Goal: Information Seeking & Learning: Learn about a topic

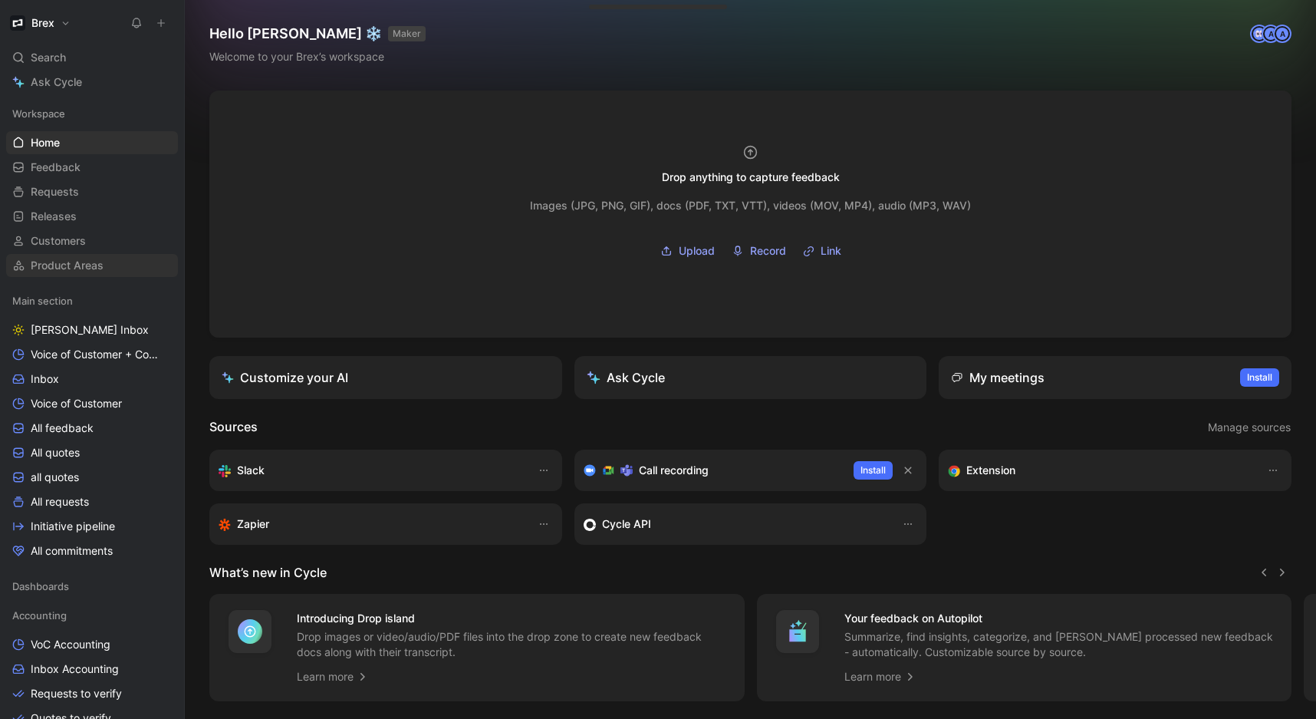
click at [51, 259] on span "Product Areas" at bounding box center [67, 265] width 73 height 15
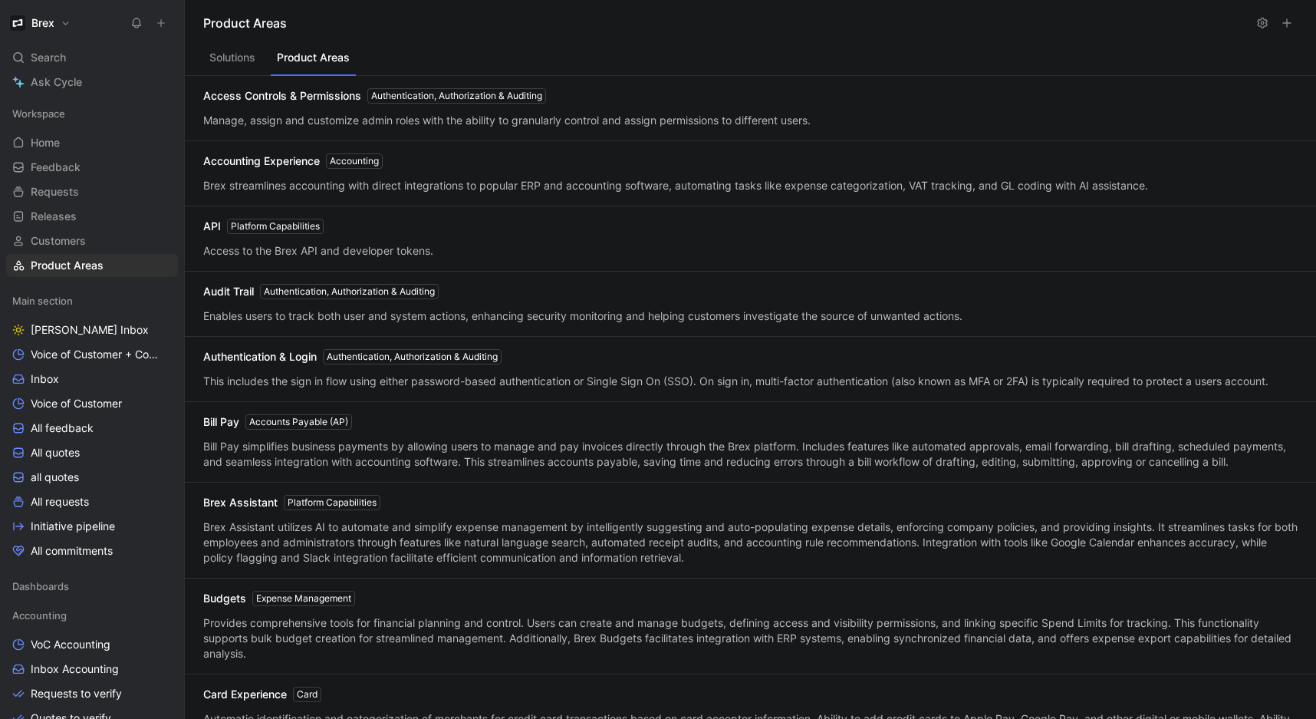
click at [291, 69] on button "Product Areas" at bounding box center [313, 61] width 85 height 29
click at [241, 74] on button "Solutions" at bounding box center [232, 61] width 58 height 29
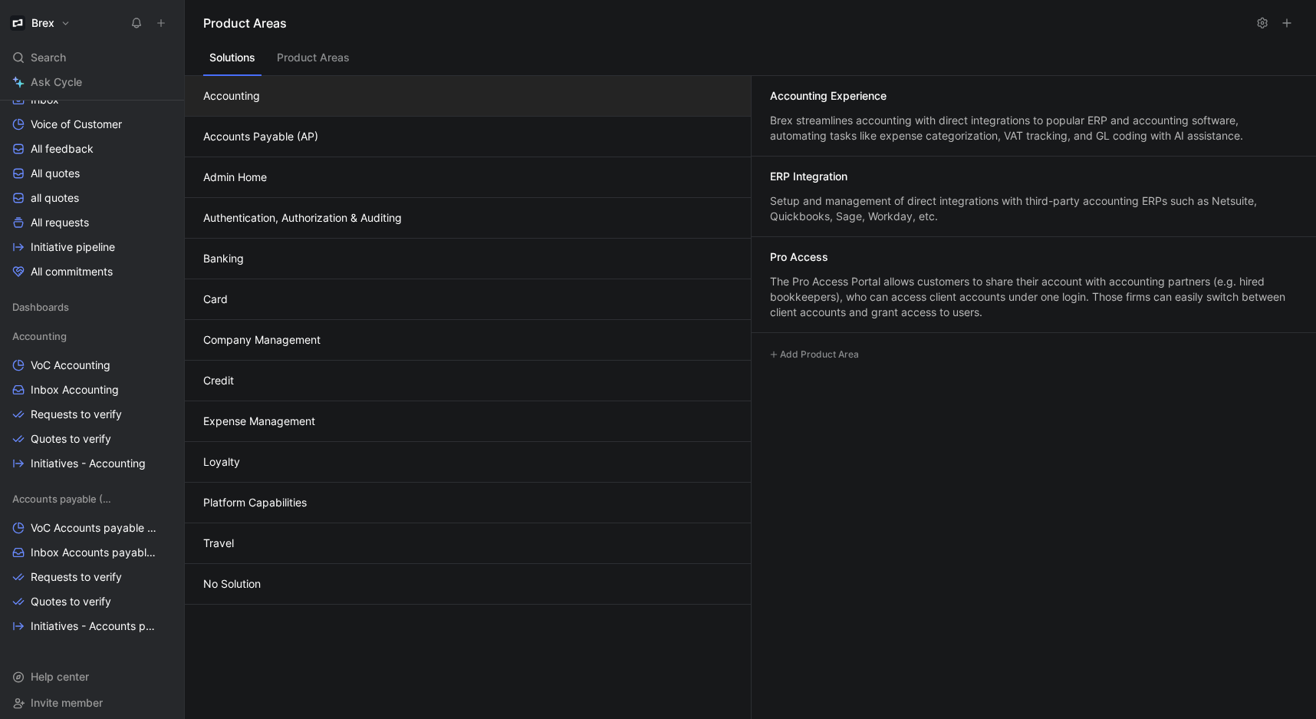
scroll to position [287, 0]
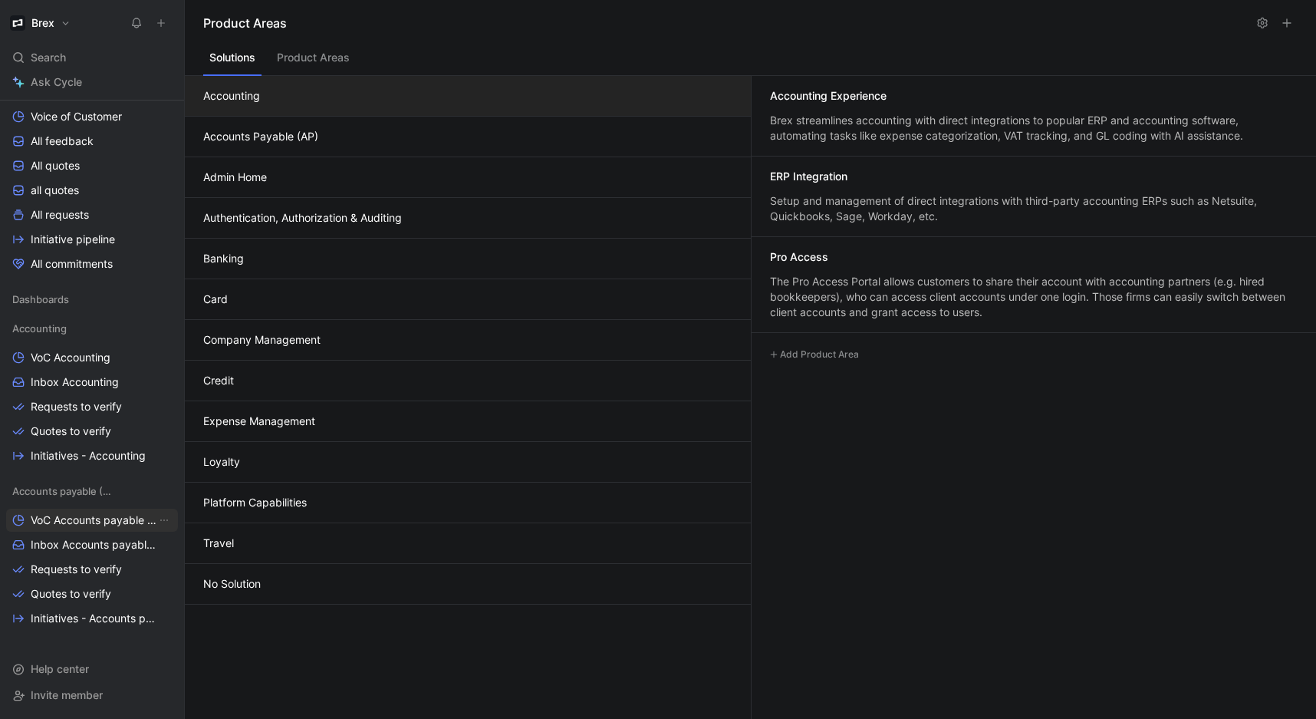
click at [67, 521] on span "VoC Accounts payable (AP)" at bounding box center [94, 519] width 126 height 15
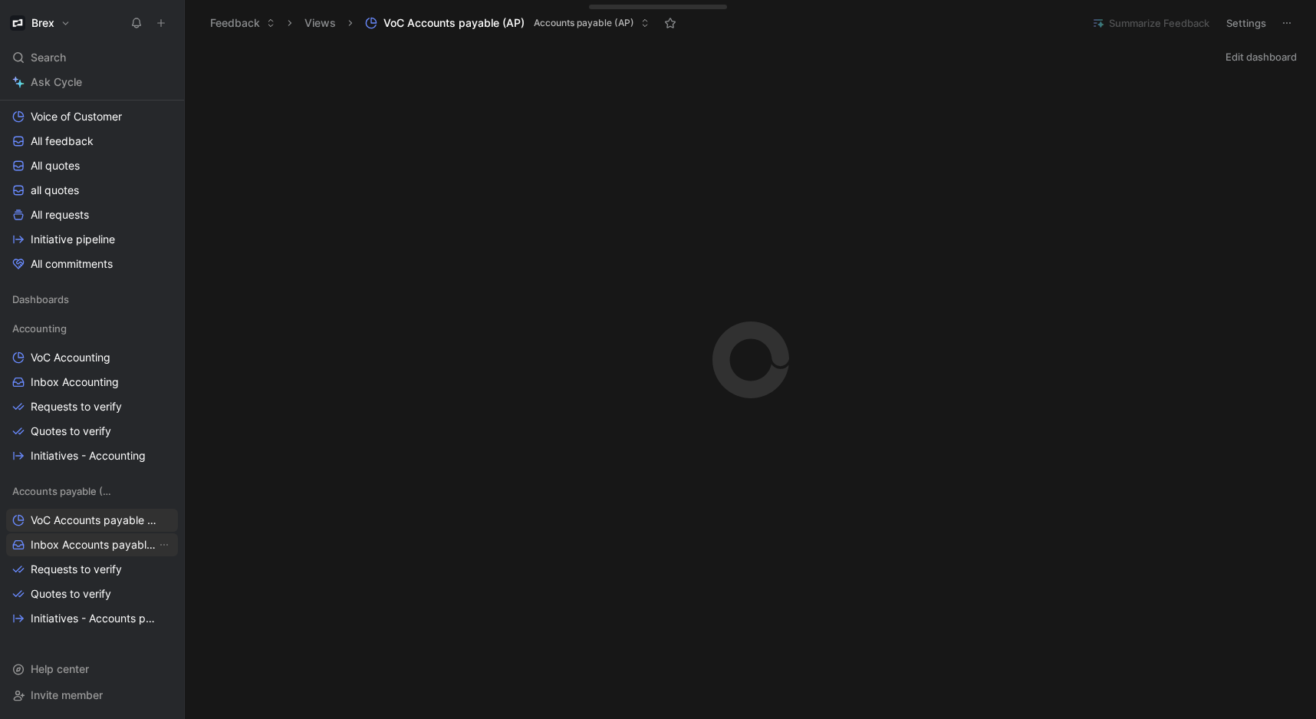
click at [71, 548] on span "Inbox Accounts payable (AP)" at bounding box center [94, 544] width 126 height 15
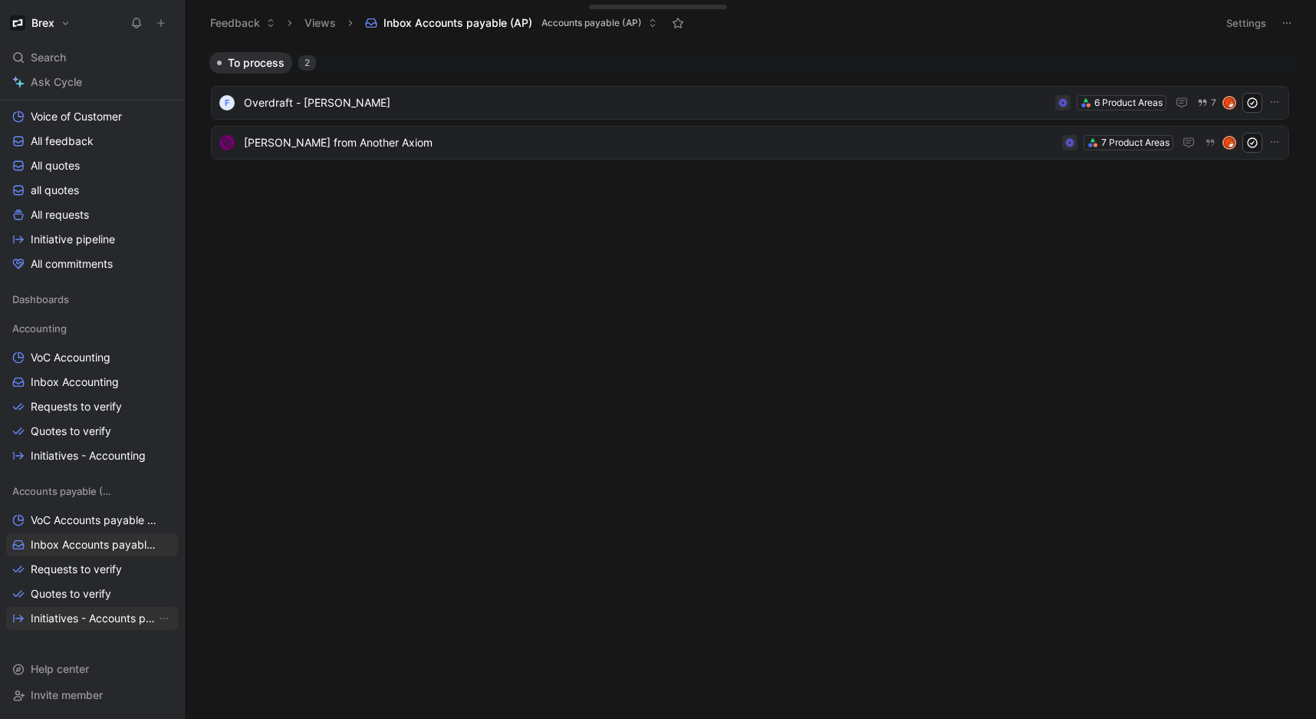
click at [98, 614] on span "Initiatives - Accounts payable (AP)" at bounding box center [94, 618] width 126 height 15
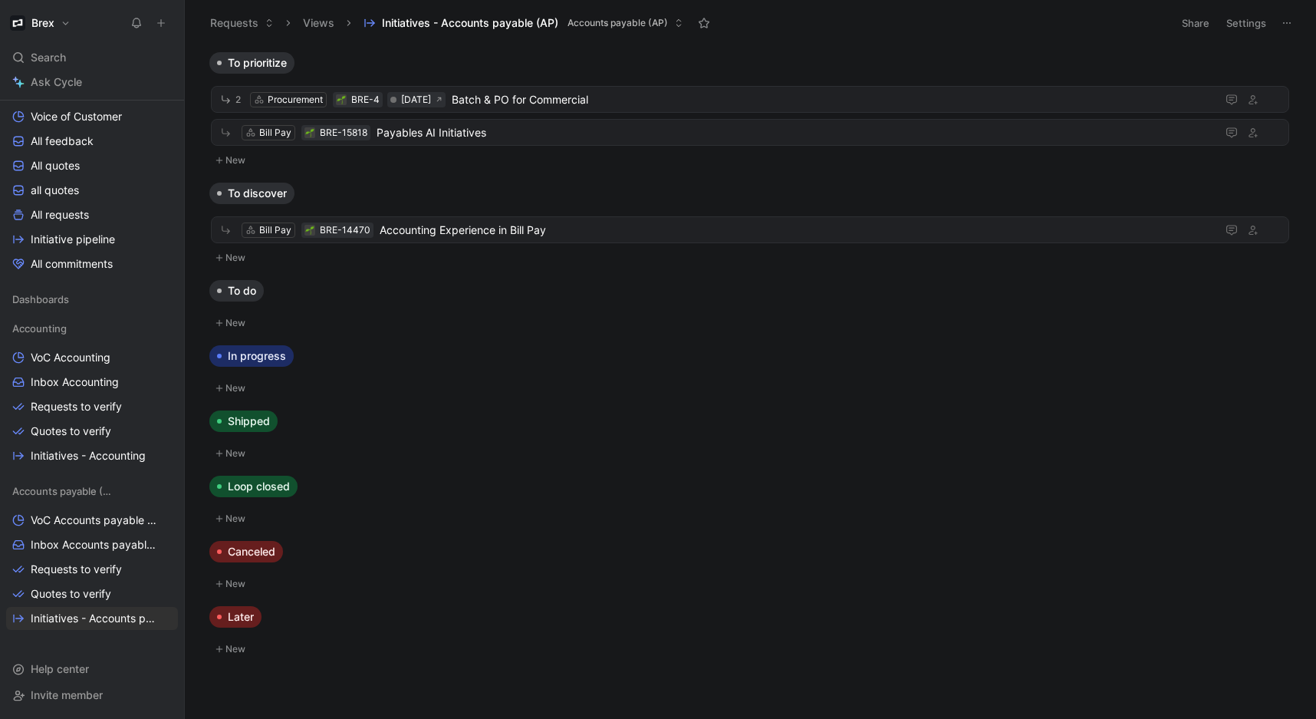
click at [153, 24] on button at bounding box center [160, 22] width 21 height 21
click at [473, 183] on div "To discover" at bounding box center [750, 193] width 1094 height 21
click at [156, 27] on button at bounding box center [160, 22] width 21 height 21
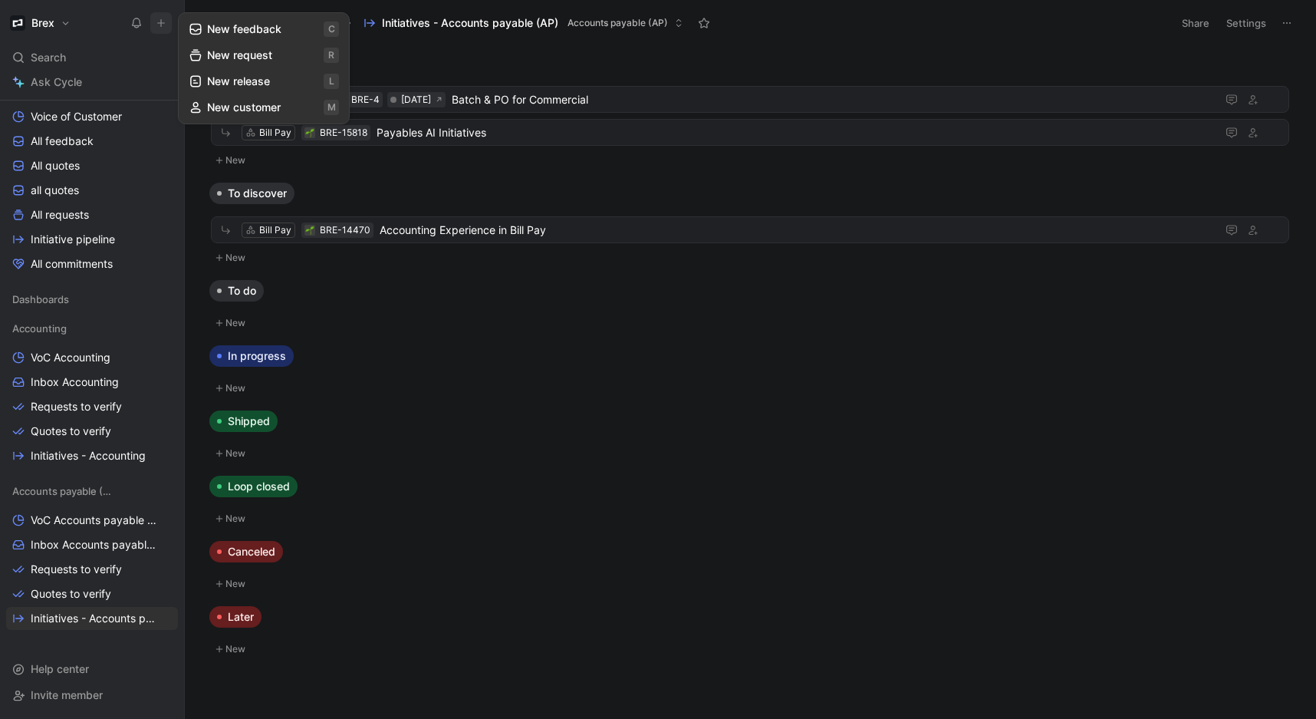
click at [236, 87] on button "New release l" at bounding box center [264, 81] width 164 height 26
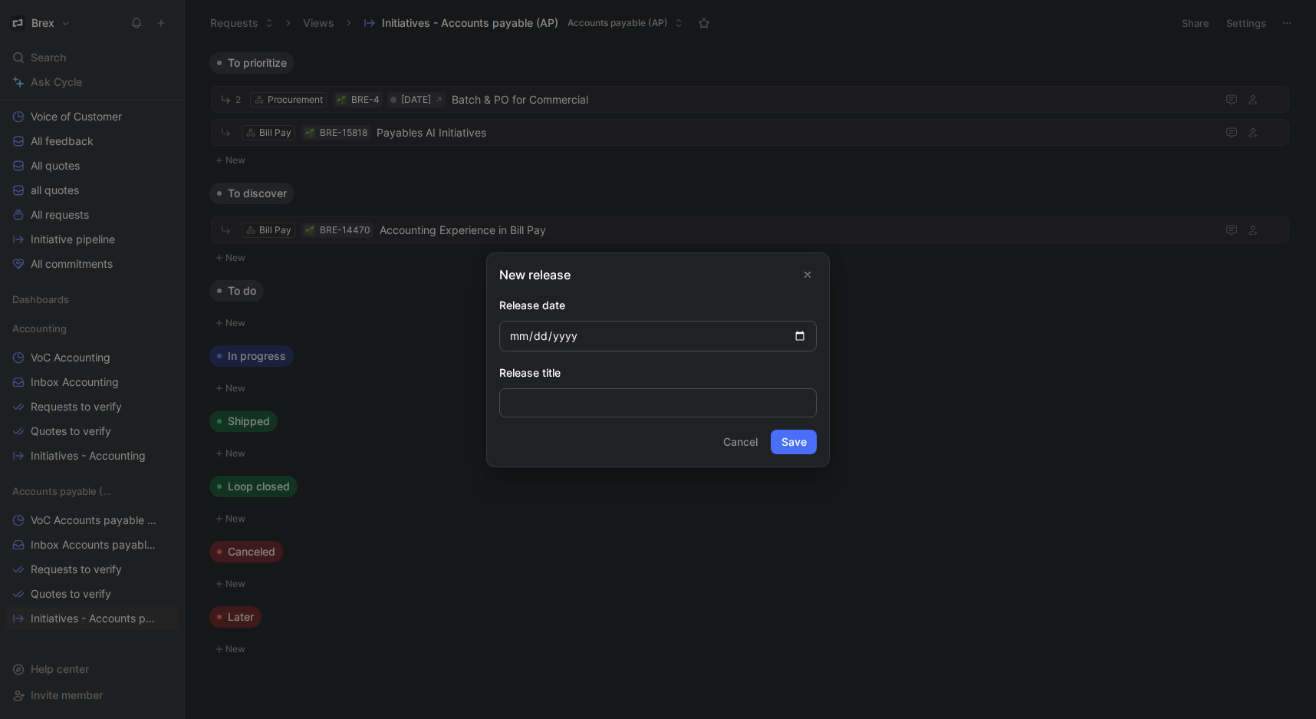
click at [807, 275] on icon "Close" at bounding box center [807, 274] width 11 height 11
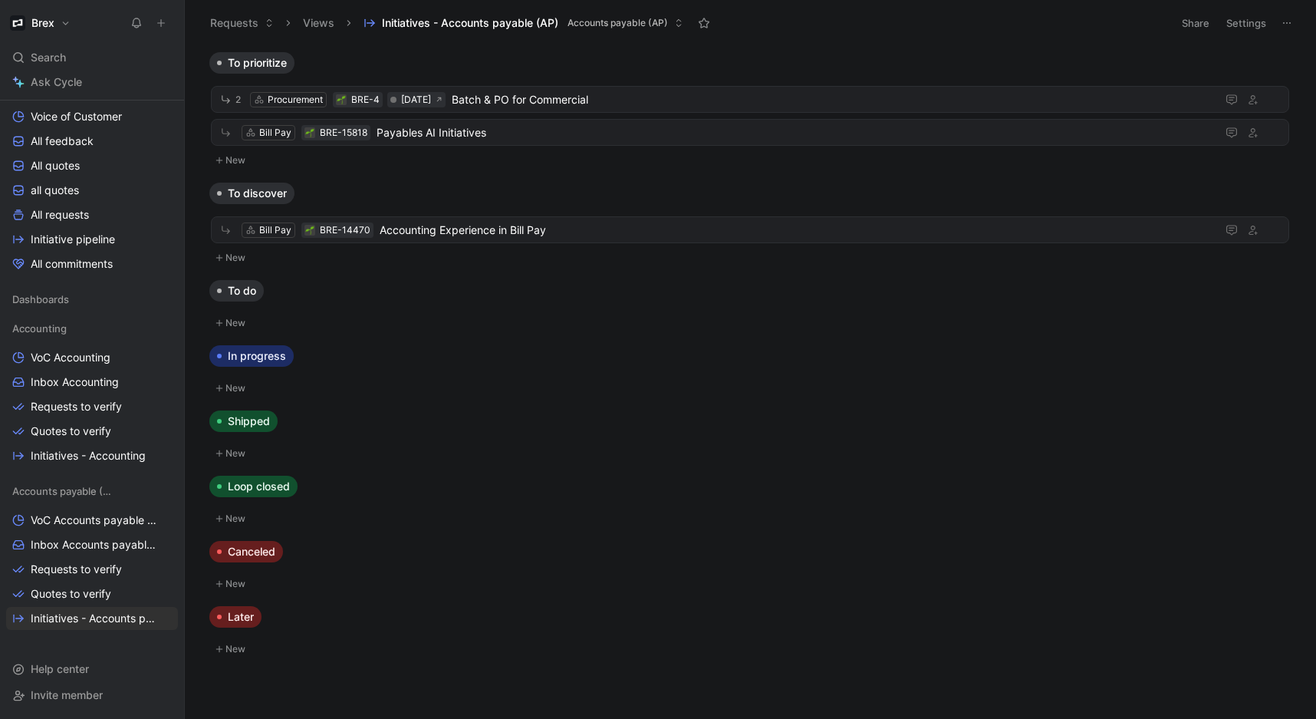
click at [244, 326] on button "New" at bounding box center [750, 323] width 1082 height 18
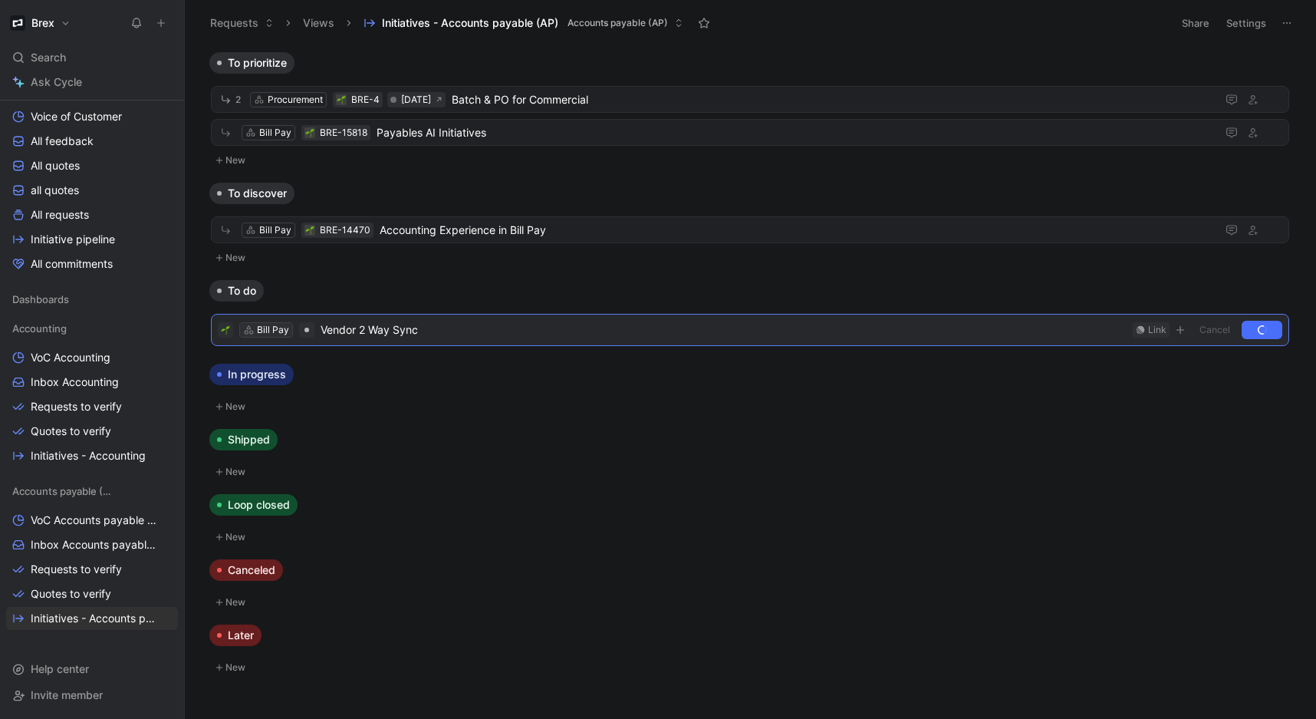
click at [255, 326] on div "Bill Pay" at bounding box center [266, 330] width 52 height 14
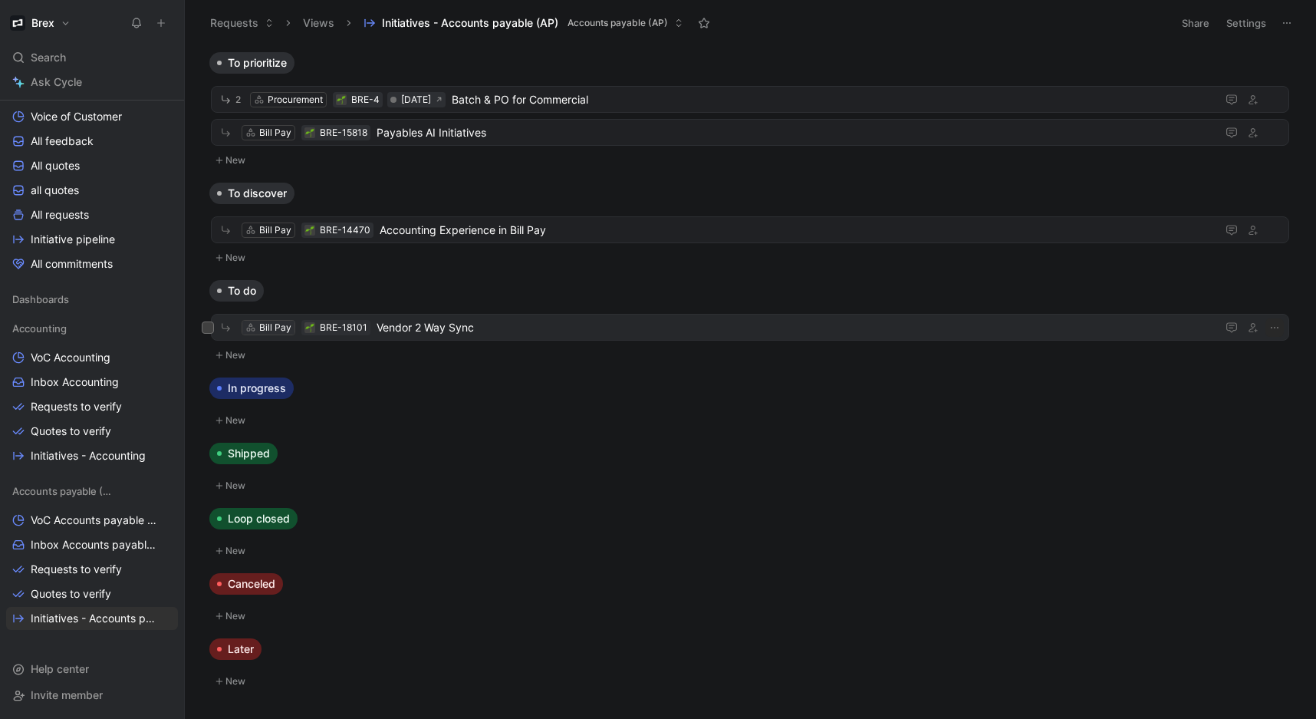
click at [264, 328] on div "Bill Pay" at bounding box center [275, 327] width 32 height 15
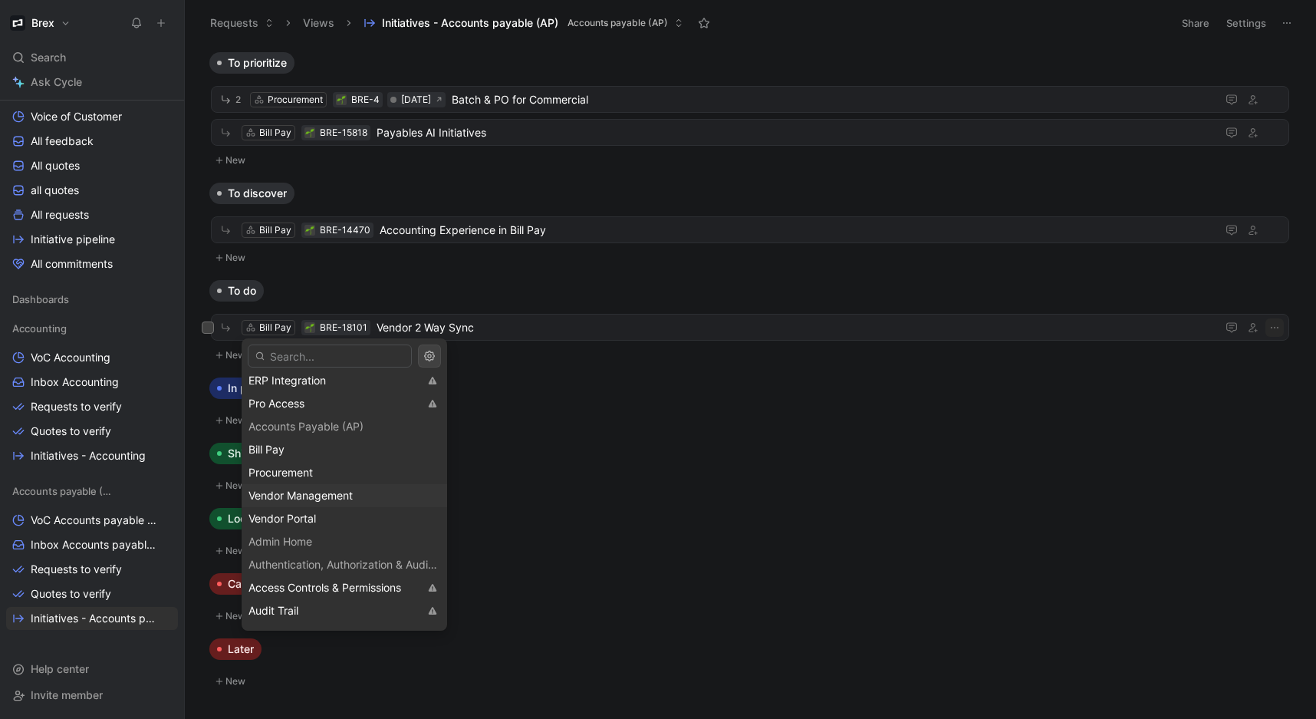
scroll to position [48, 0]
click at [344, 520] on span "Vendor Management" at bounding box center [301, 520] width 104 height 13
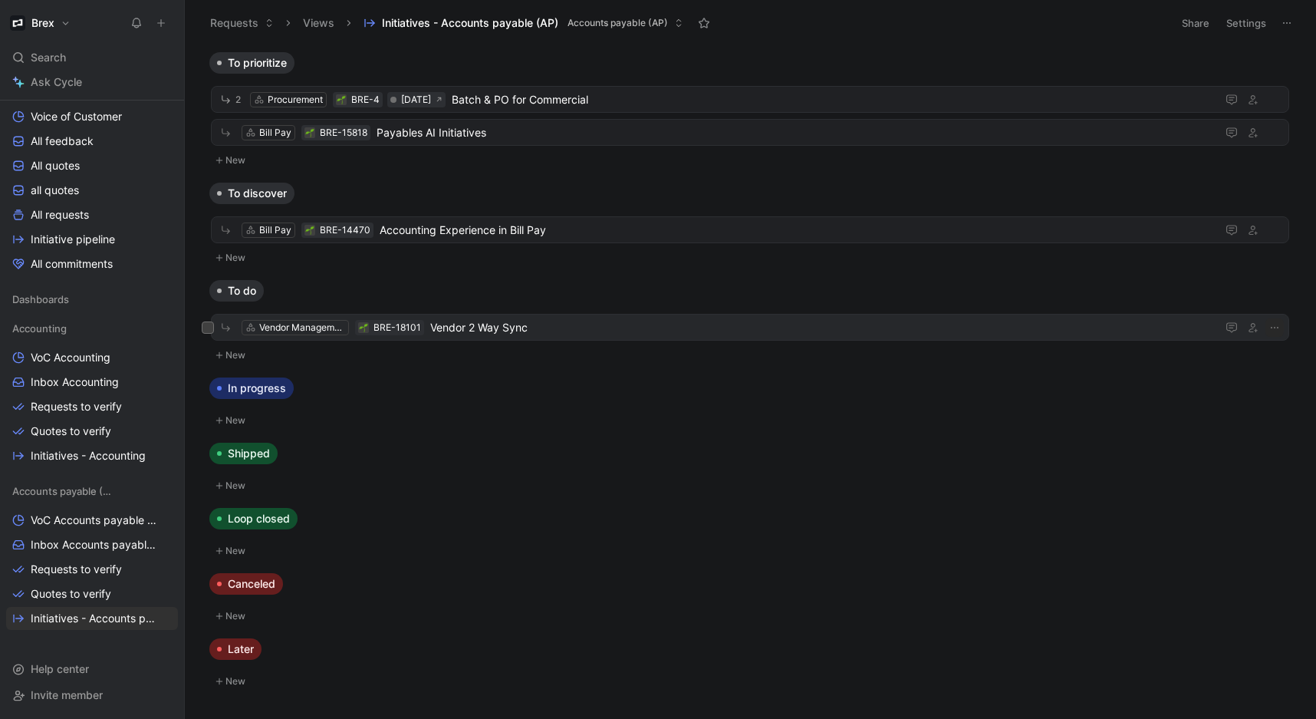
click at [525, 330] on span "Vendor 2 Way Sync" at bounding box center [820, 327] width 780 height 18
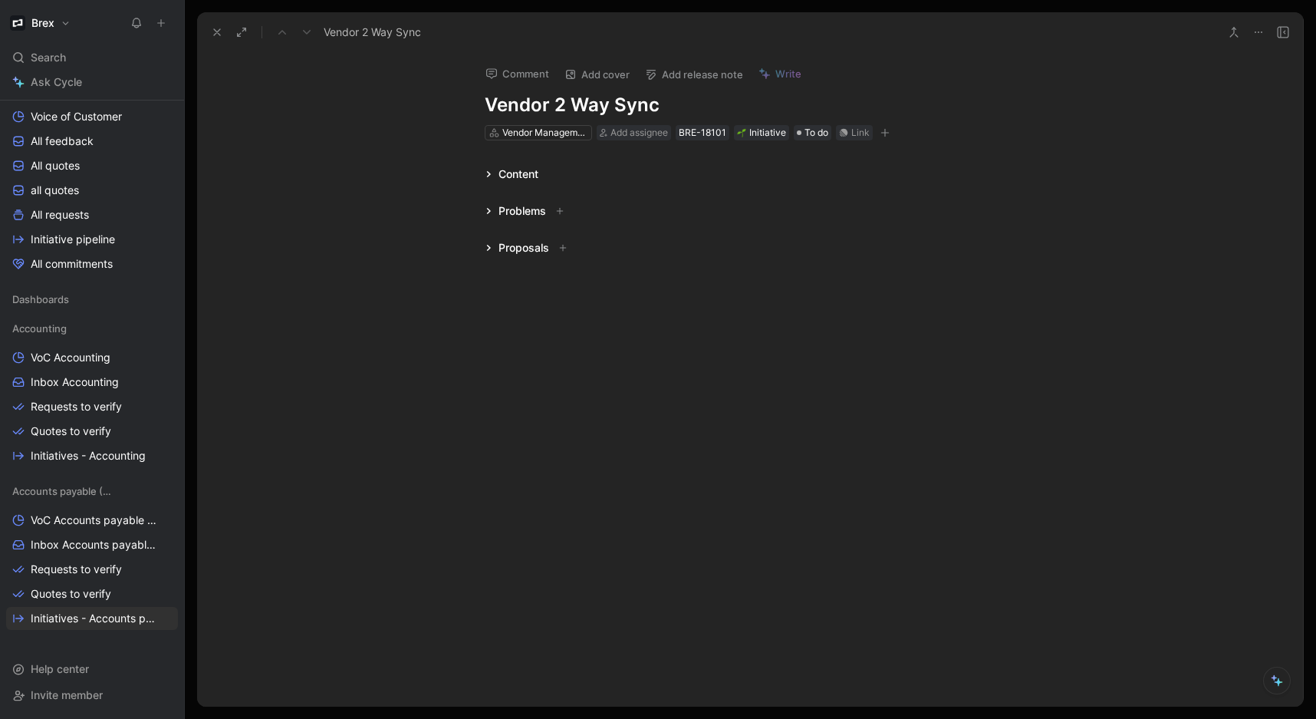
click at [491, 172] on icon at bounding box center [489, 174] width 8 height 8
click at [487, 172] on icon at bounding box center [489, 174] width 8 height 8
click at [486, 172] on icon at bounding box center [489, 174] width 8 height 8
click at [489, 168] on div "Content" at bounding box center [512, 174] width 66 height 18
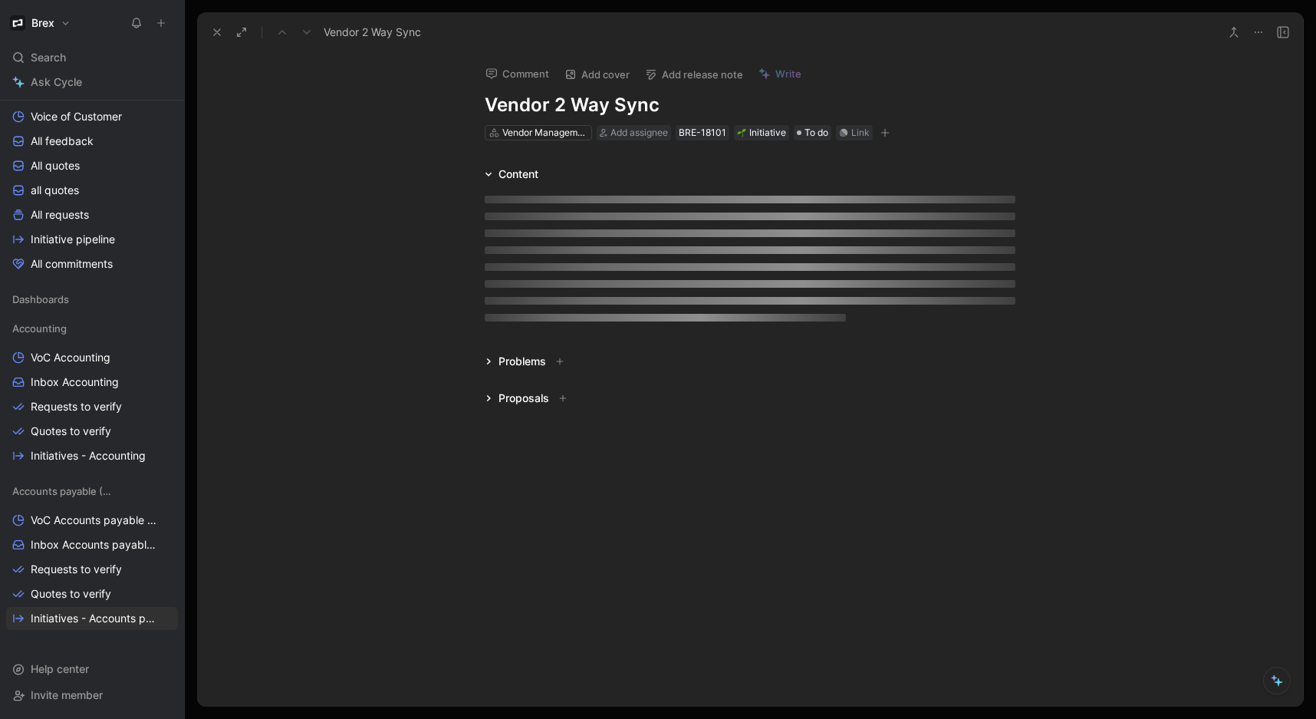
click at [489, 168] on div "Content" at bounding box center [512, 174] width 66 height 18
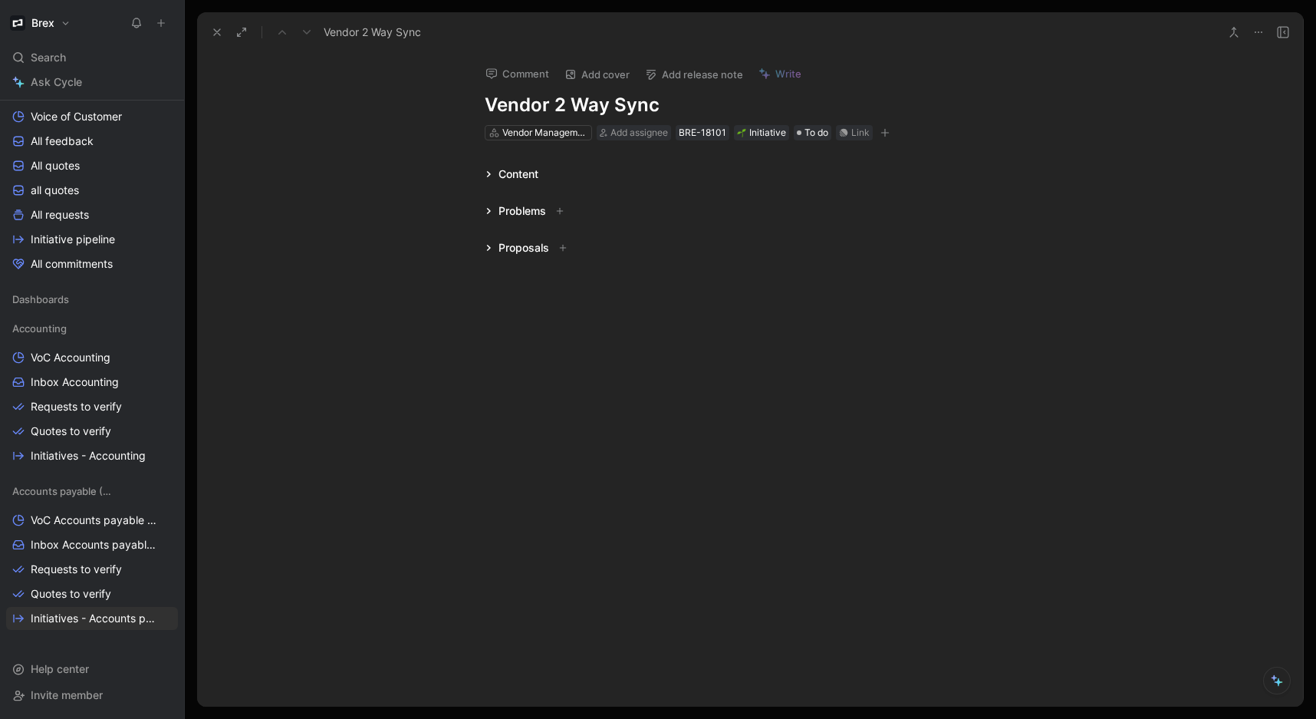
click at [493, 204] on div "Problems" at bounding box center [527, 211] width 97 height 18
click at [489, 207] on icon at bounding box center [489, 211] width 8 height 8
click at [492, 170] on icon at bounding box center [489, 174] width 8 height 8
click at [522, 212] on div at bounding box center [750, 208] width 531 height 16
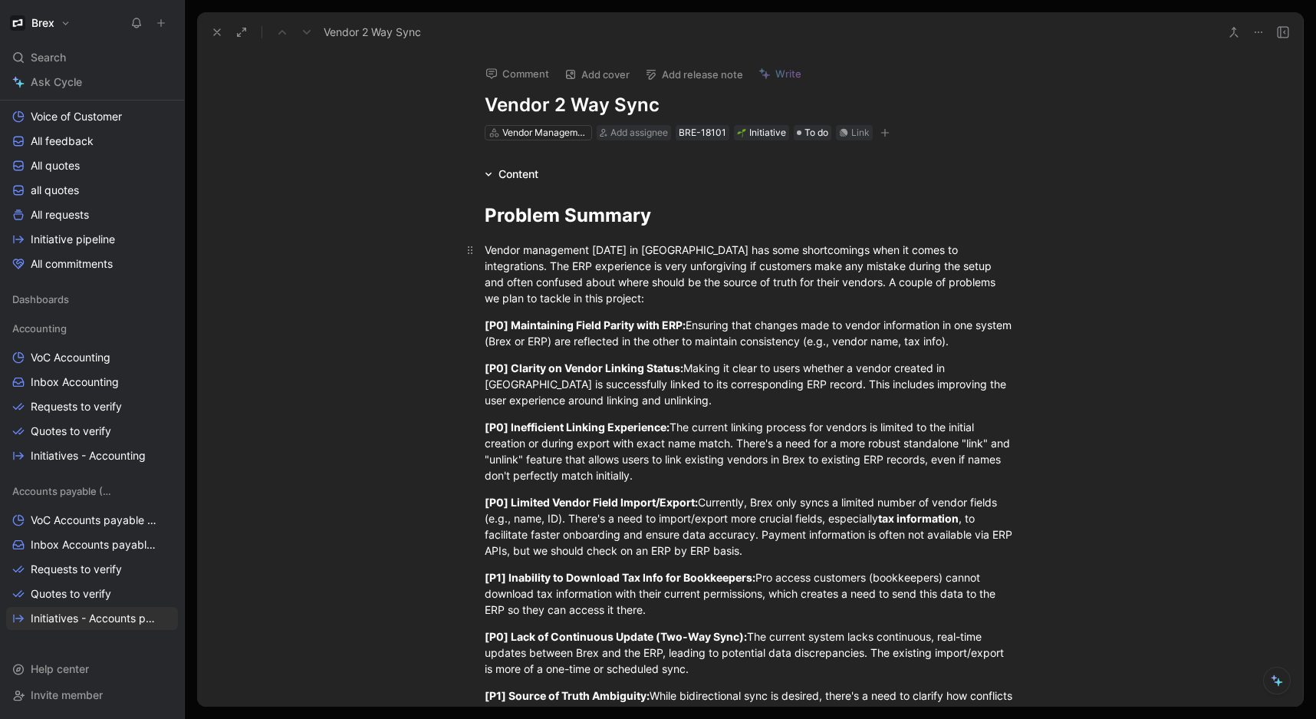
click at [574, 286] on span "Vendor management [DATE] in [GEOGRAPHIC_DATA] has some shortcomings when it com…" at bounding box center [742, 273] width 514 height 61
click at [691, 305] on div "Vendor management [DATE] in [GEOGRAPHIC_DATA] has some shortcomings when it com…" at bounding box center [750, 274] width 531 height 64
click at [650, 338] on span "Ensuring that changes made to vendor information in one system (Brex or ERP) ar…" at bounding box center [750, 332] width 530 height 29
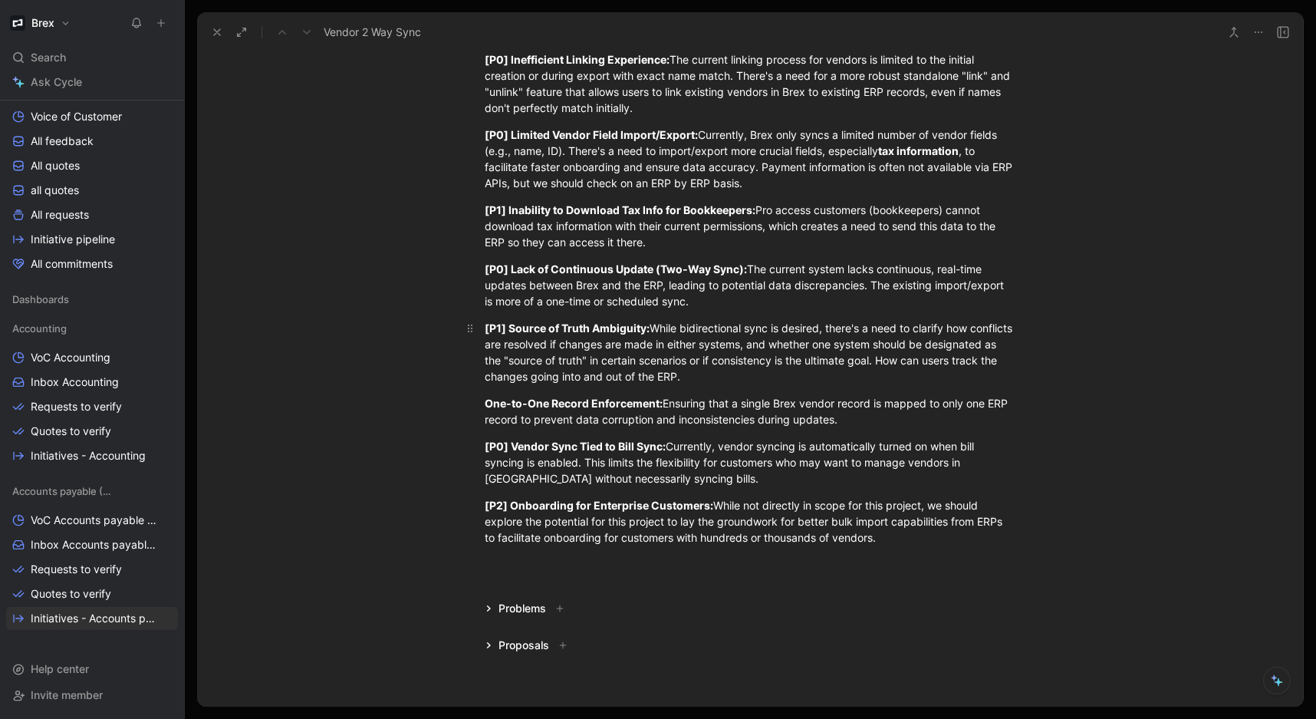
scroll to position [370, 0]
drag, startPoint x: 703, startPoint y: 297, endPoint x: 486, endPoint y: 263, distance: 218.9
click at [486, 263] on div "[P0] Lack of Continuous Update (Two-Way Sync): The current system lacks continu…" at bounding box center [750, 283] width 531 height 48
drag, startPoint x: 647, startPoint y: 284, endPoint x: 693, endPoint y: 298, distance: 48.3
click at [647, 284] on span "The current system lacks continuous, real-time updates between Brex and the ERP…" at bounding box center [746, 282] width 522 height 45
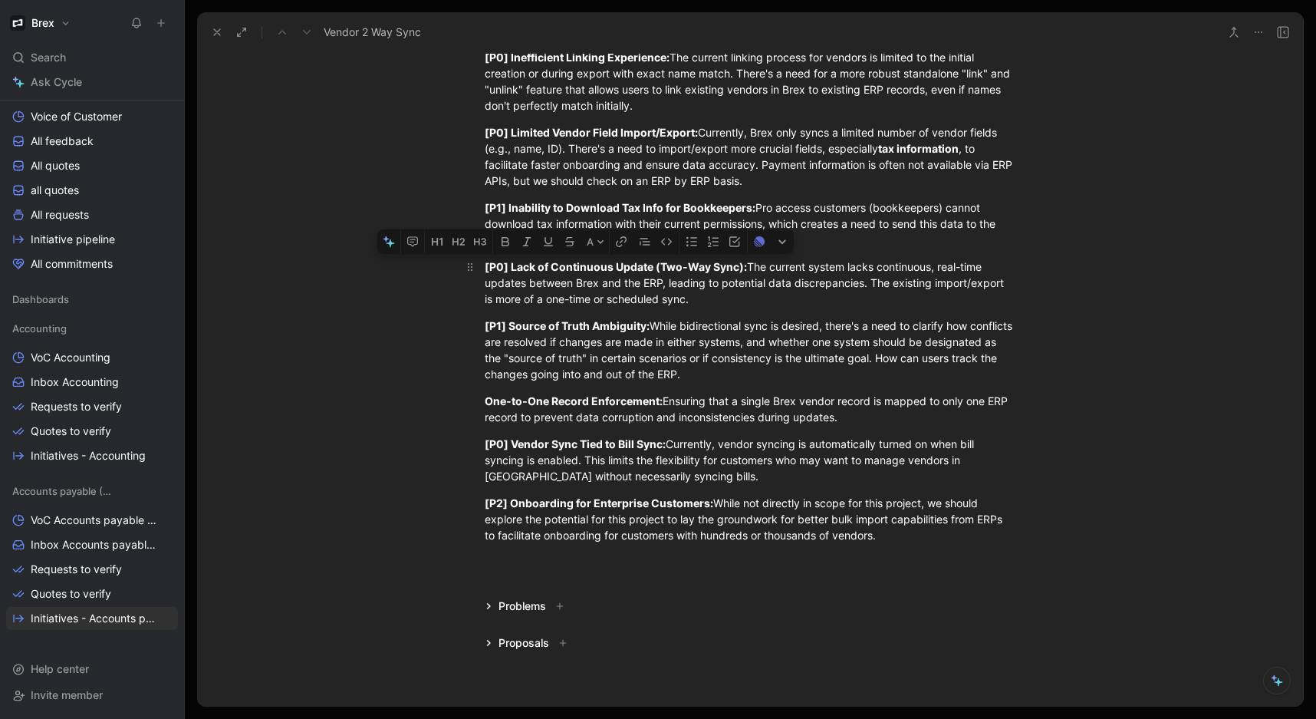
drag, startPoint x: 705, startPoint y: 301, endPoint x: 481, endPoint y: 268, distance: 226.3
click at [485, 268] on div "[P0] Lack of Continuous Update (Two-Way Sync): The current system lacks continu…" at bounding box center [750, 283] width 531 height 48
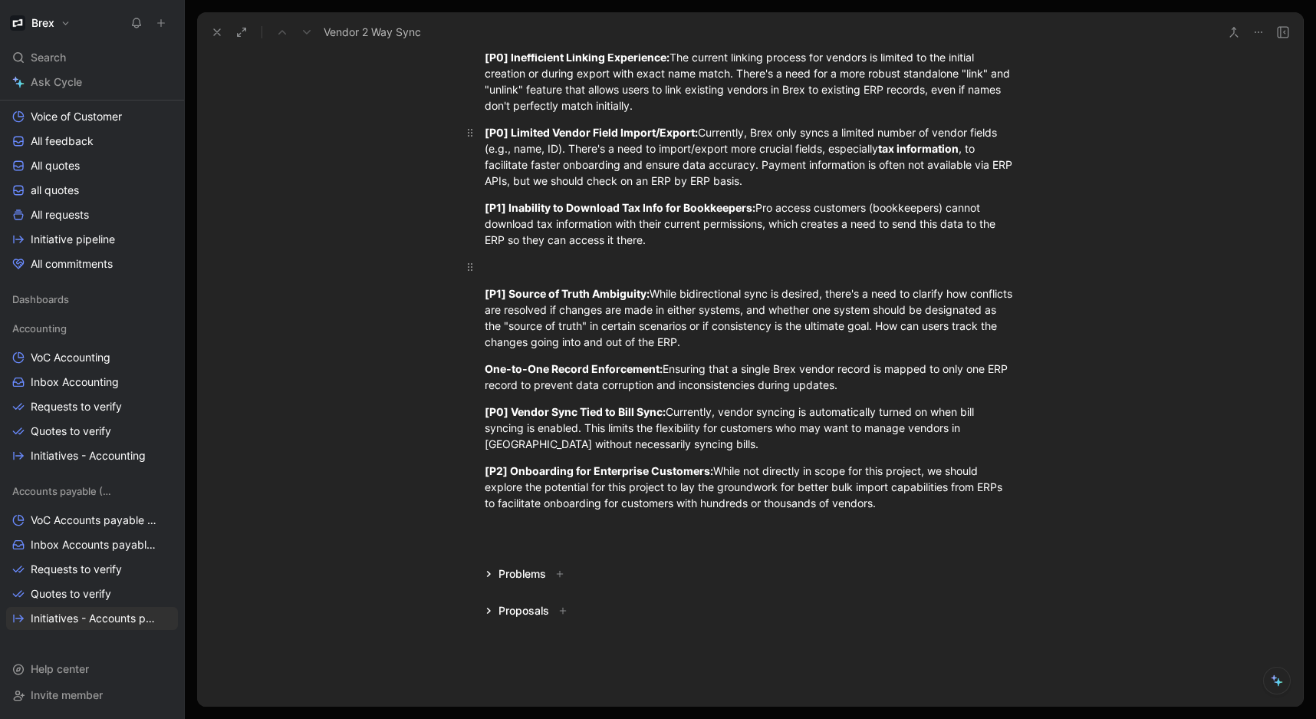
click at [802, 178] on div "[P0] Limited Vendor Field Import/Export: Currently, Brex only syncs a limited n…" at bounding box center [750, 156] width 531 height 64
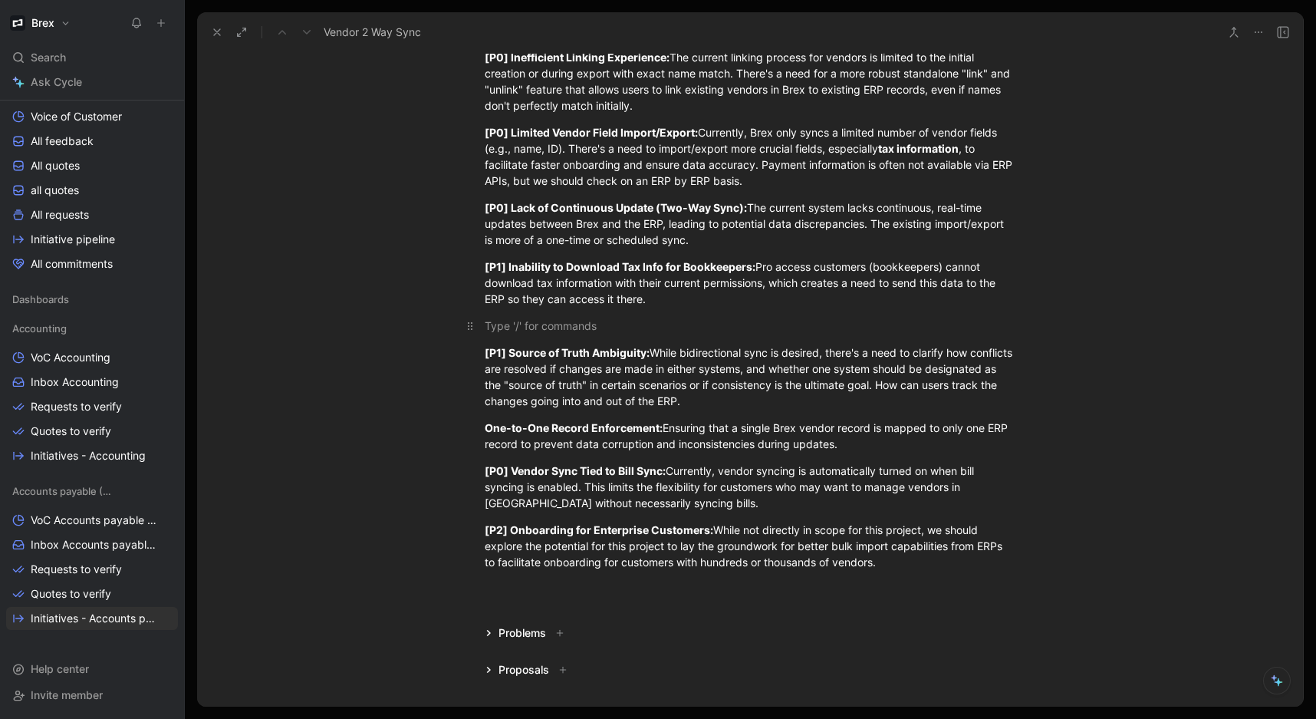
click at [546, 326] on div at bounding box center [750, 326] width 531 height 16
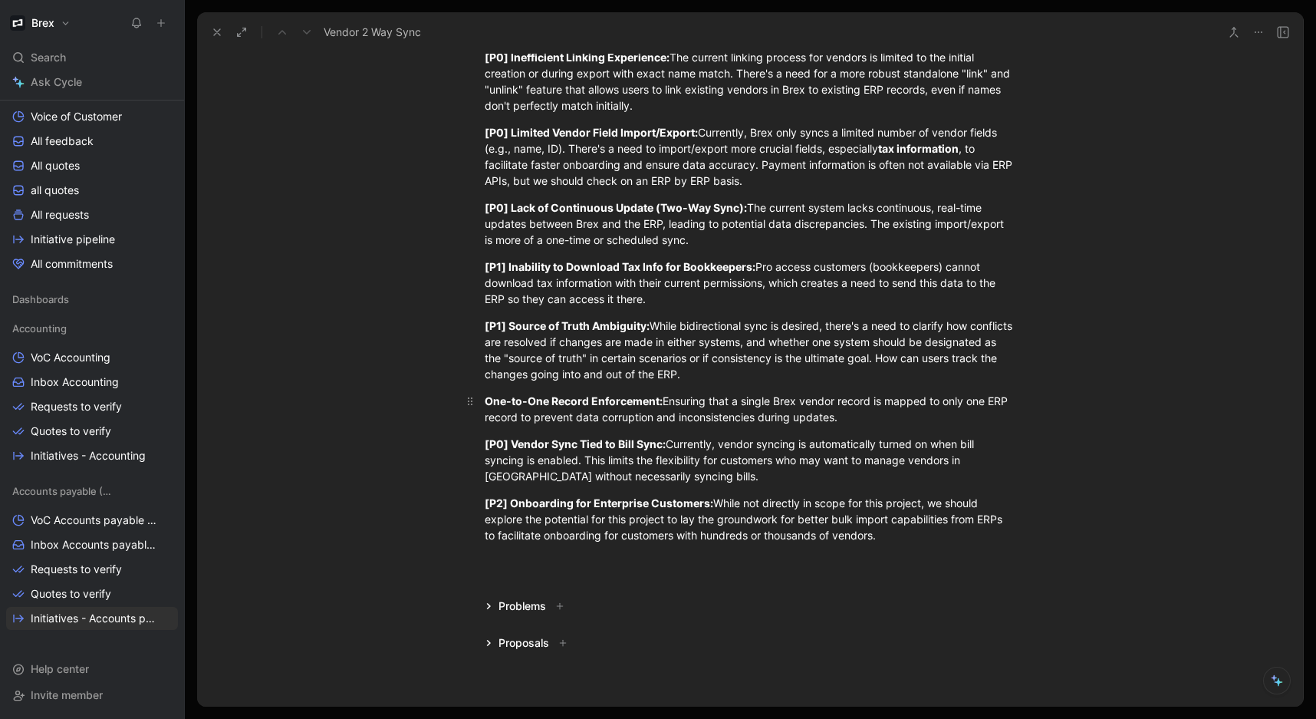
click at [591, 420] on span "Ensuring that a single Brex vendor record is mapped to only one ERP record to p…" at bounding box center [748, 408] width 526 height 29
drag, startPoint x: 775, startPoint y: 411, endPoint x: 848, endPoint y: 417, distance: 73.1
click at [776, 411] on span "Ensuring that a single Brex vendor record is mapped to only one ERP record to p…" at bounding box center [748, 408] width 526 height 29
click at [852, 417] on div "One-to-One Record Enforcement: Ensuring that a single Brex vendor record is map…" at bounding box center [750, 409] width 531 height 32
click at [880, 421] on div "One-to-One Record Enforcement: Ensuring that a single Brex vendor record is map…" at bounding box center [750, 409] width 531 height 32
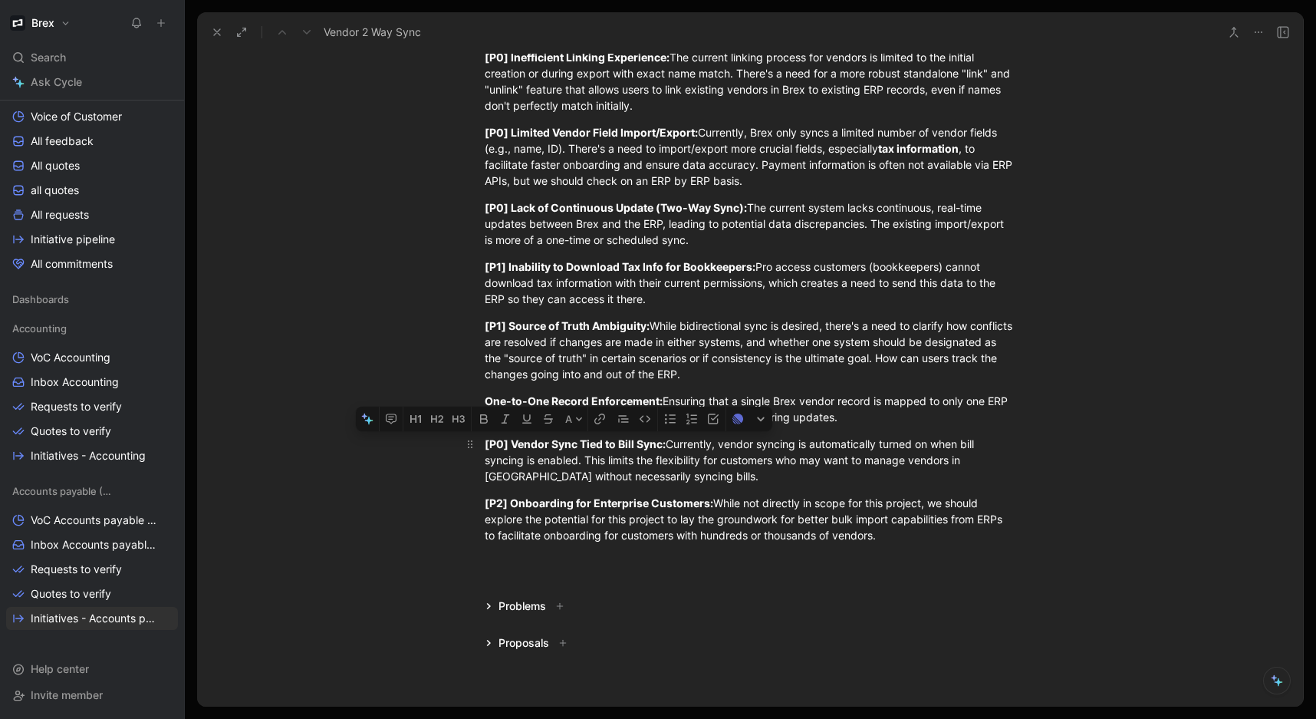
drag, startPoint x: 669, startPoint y: 480, endPoint x: 478, endPoint y: 441, distance: 195.0
click at [478, 441] on p "[P0] Vendor Sync Tied to Bill Sync: Currently, vendor syncing is automatically …" at bounding box center [750, 460] width 589 height 58
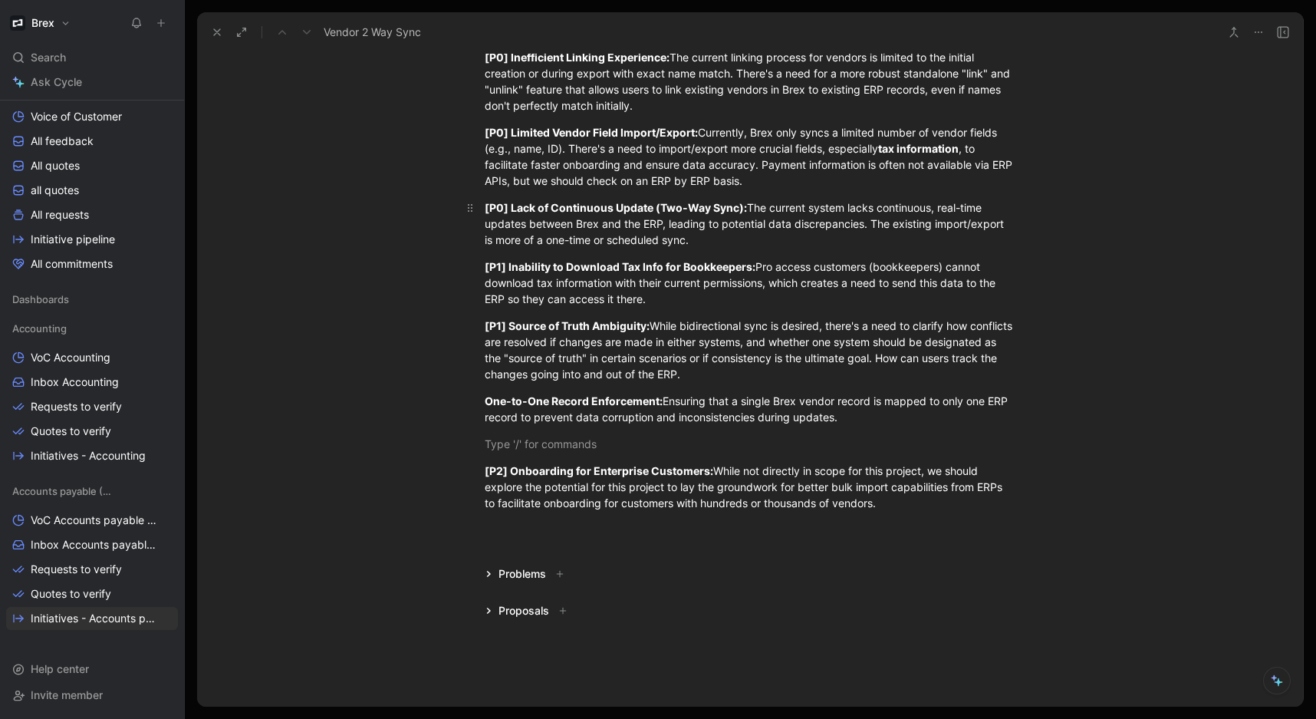
click at [740, 240] on div "[P0] Lack of Continuous Update (Two-Way Sync): The current system lacks continu…" at bounding box center [750, 223] width 531 height 48
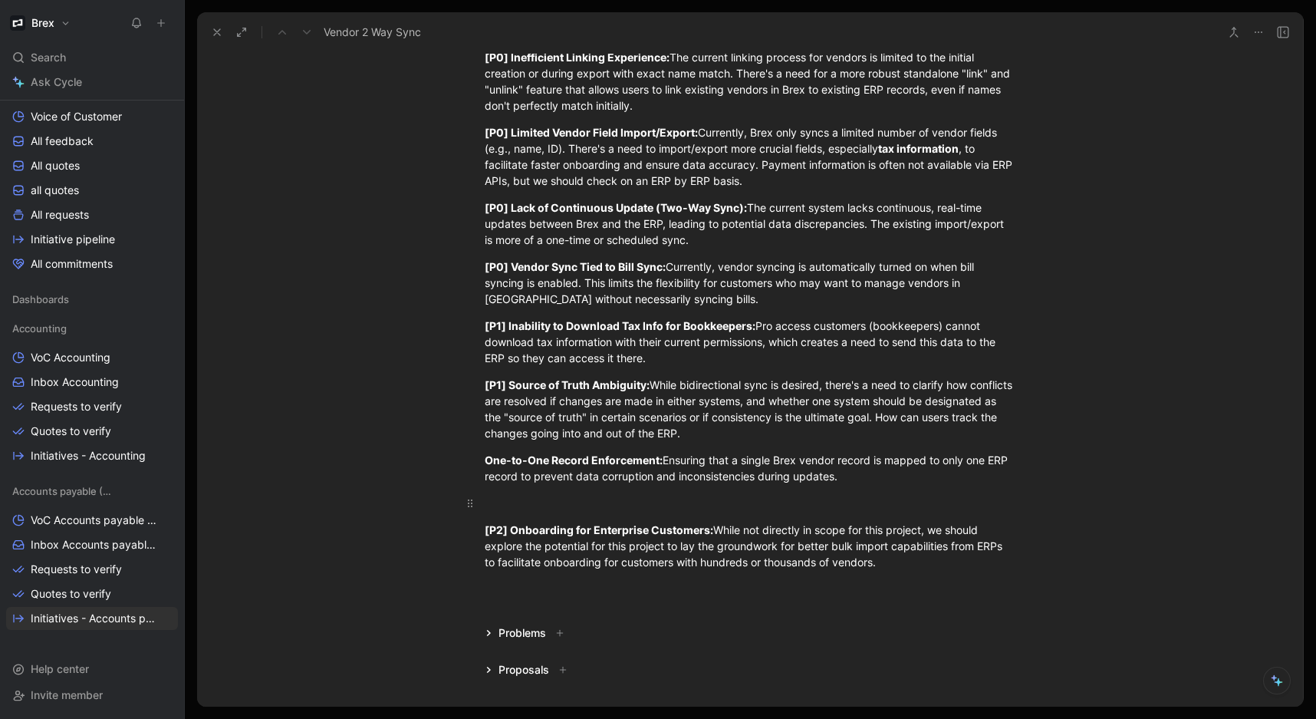
click at [511, 509] on div at bounding box center [750, 503] width 531 height 16
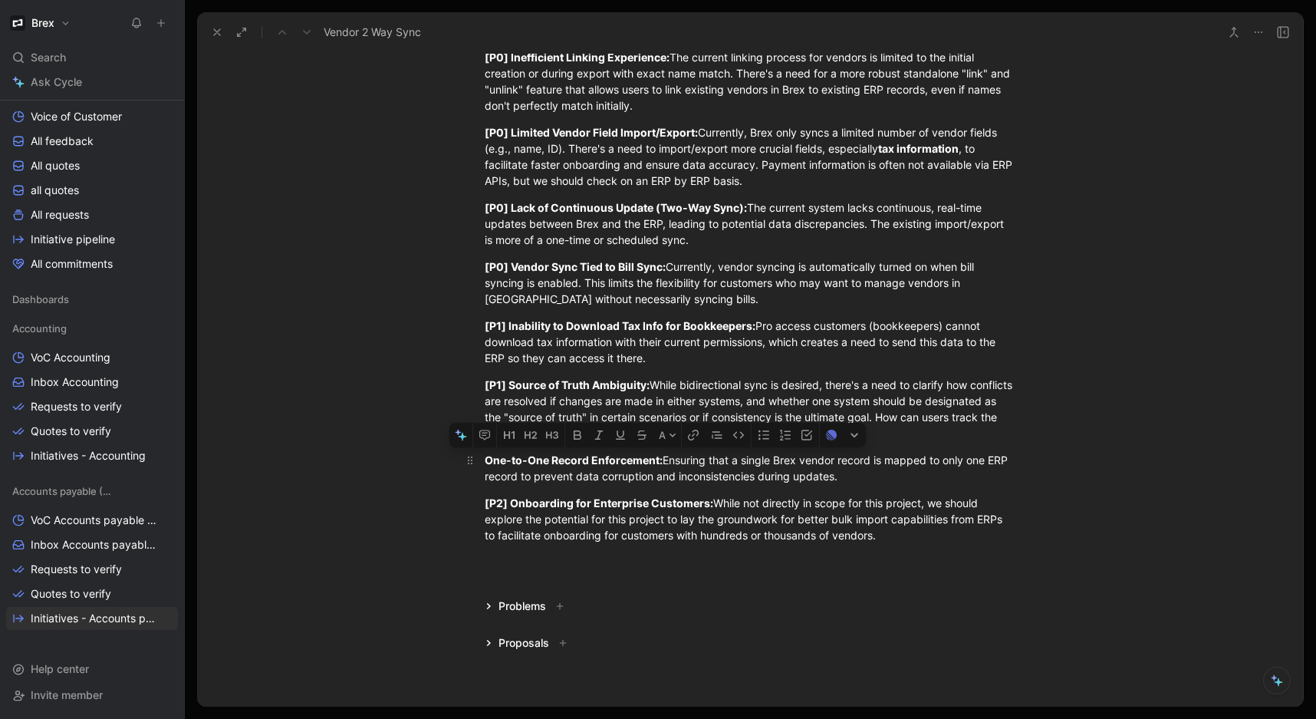
drag, startPoint x: 845, startPoint y: 476, endPoint x: 474, endPoint y: 467, distance: 371.4
click at [474, 467] on p "One-to-One Record Enforcement: Ensuring that a single Brex vendor record is map…" at bounding box center [750, 467] width 589 height 41
click at [880, 478] on div "One-to-One Record Enforcement: Ensuring that a single Brex vendor record is map…" at bounding box center [750, 468] width 531 height 32
drag, startPoint x: 893, startPoint y: 479, endPoint x: 483, endPoint y: 461, distance: 410.0
click at [485, 461] on div "One-to-One Record Enforcement: Ensuring that a single Brex vendor record is map…" at bounding box center [750, 468] width 531 height 32
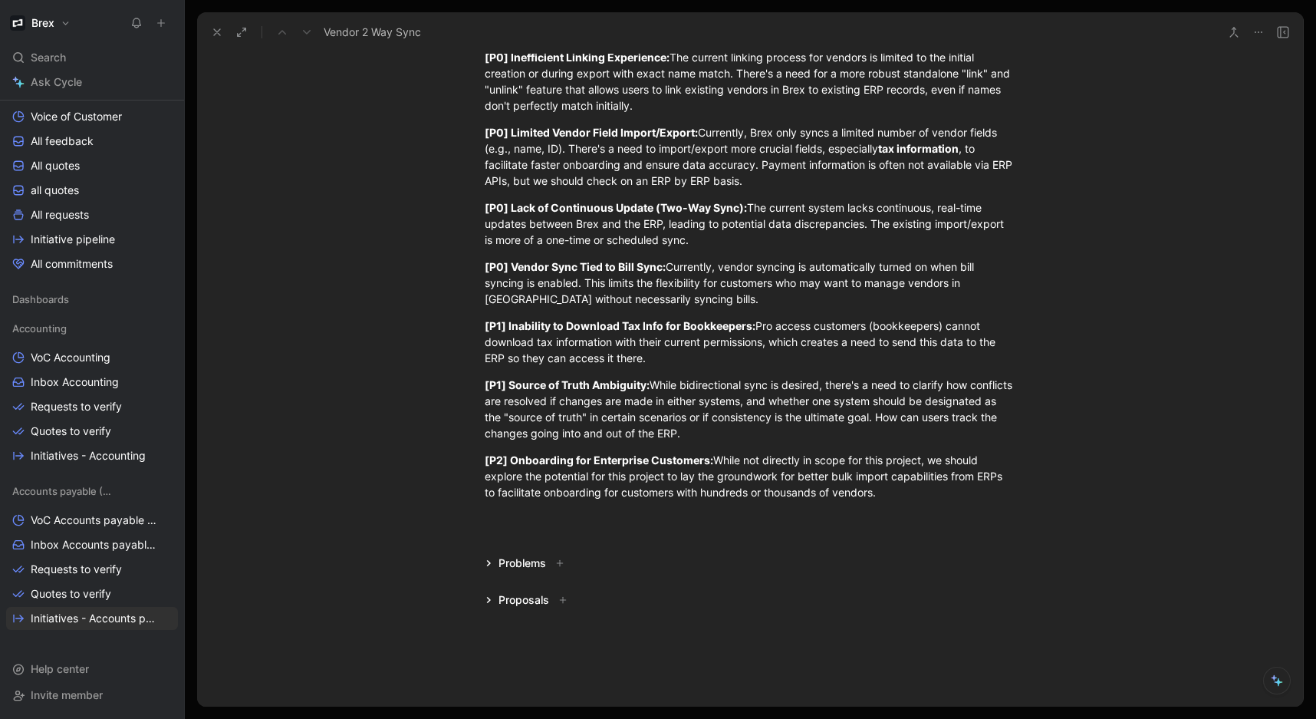
click at [500, 515] on div "Problem Summary Vendor management [DATE] in [GEOGRAPHIC_DATA] has some shortcom…" at bounding box center [750, 165] width 1106 height 703
click at [554, 532] on div at bounding box center [750, 526] width 1106 height 18
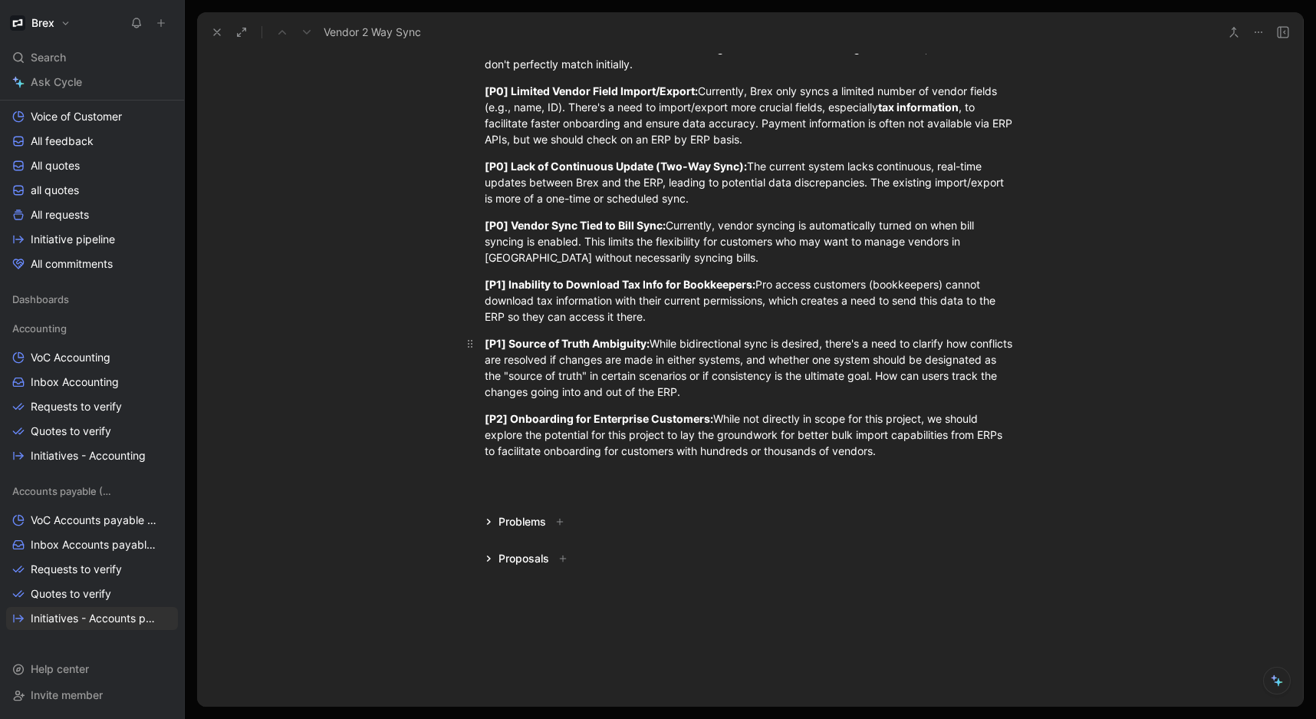
scroll to position [420, 0]
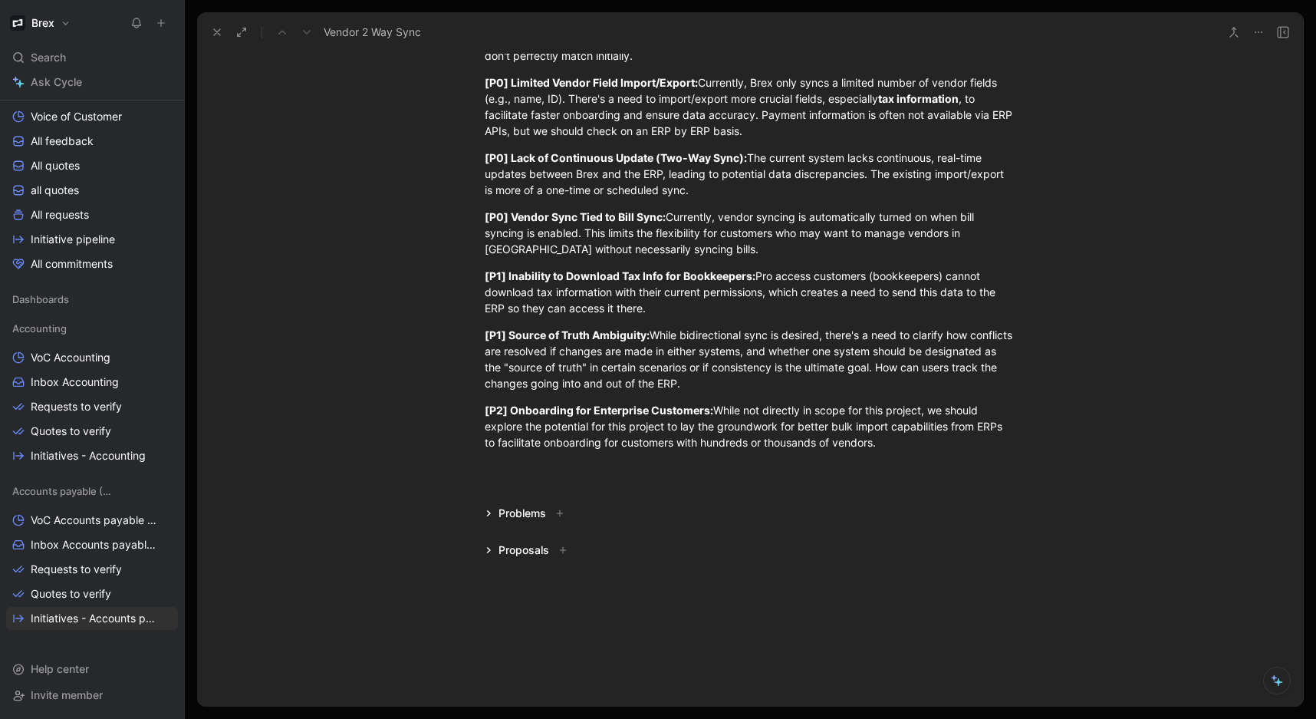
drag, startPoint x: 562, startPoint y: 473, endPoint x: 548, endPoint y: 482, distance: 16.2
click at [561, 473] on div at bounding box center [750, 476] width 1106 height 18
click at [543, 485] on div at bounding box center [750, 476] width 1106 height 18
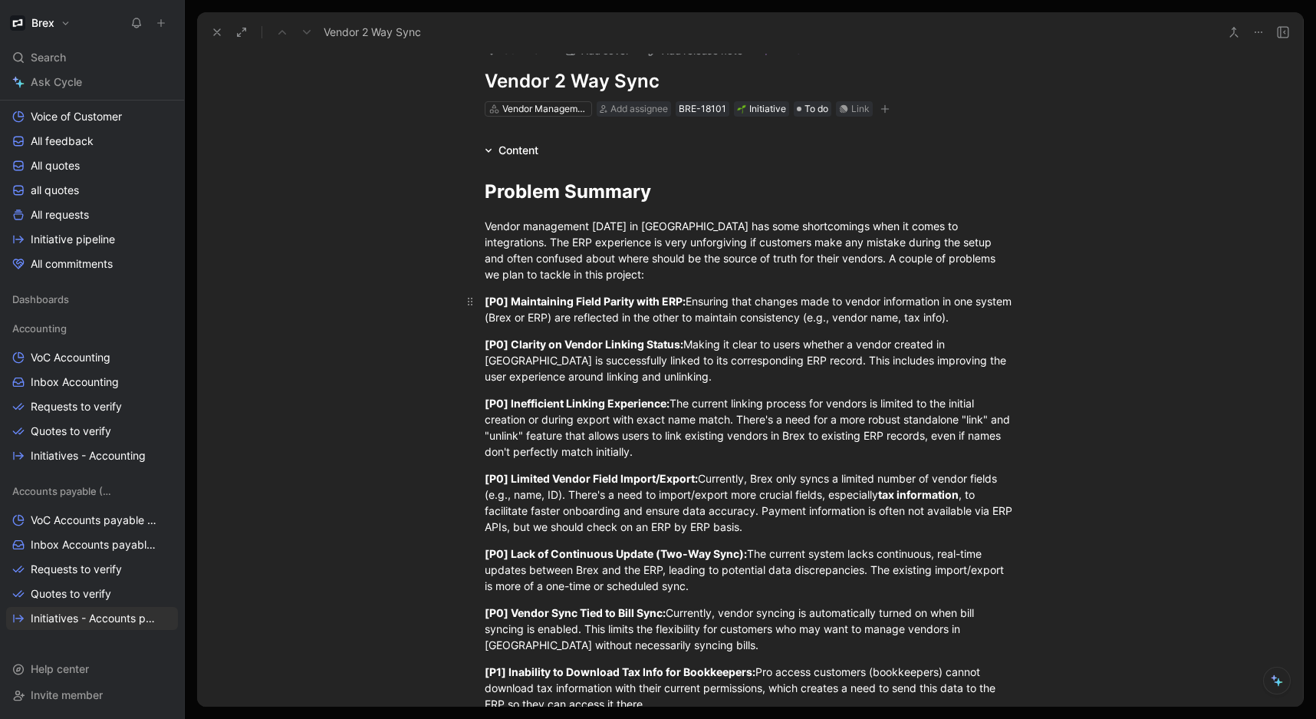
scroll to position [0, 0]
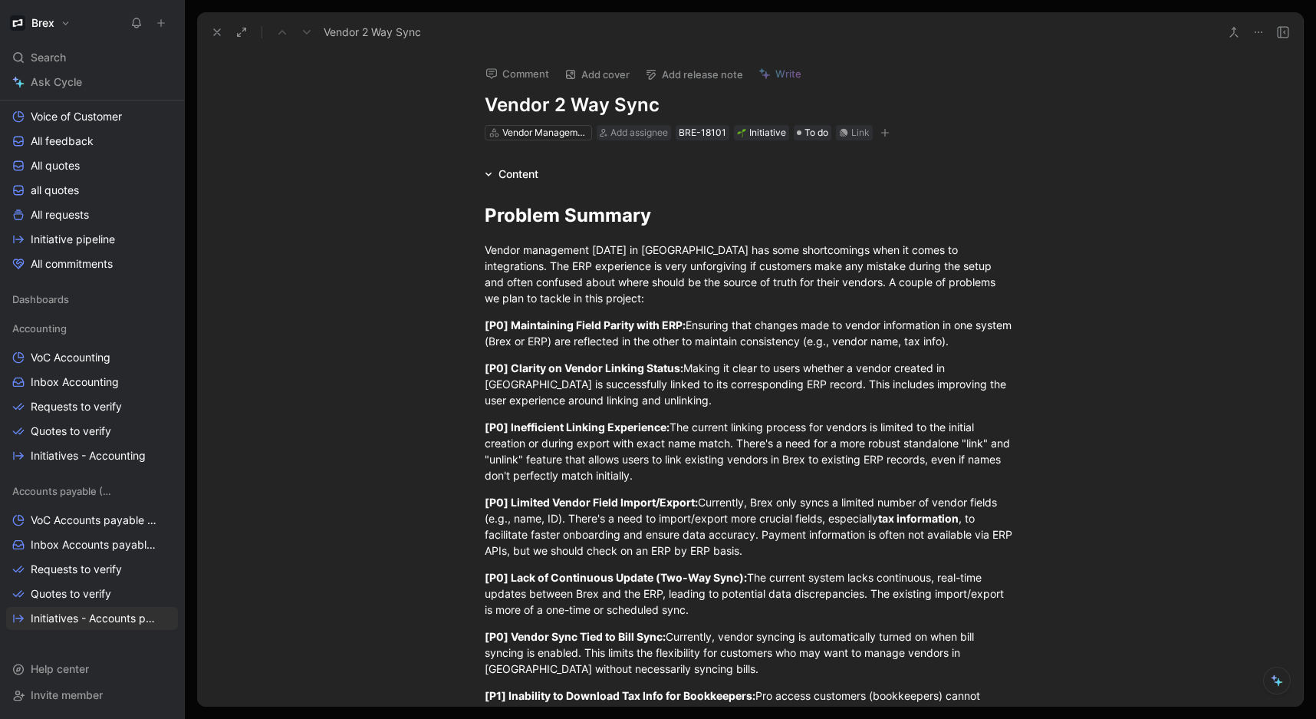
click at [492, 174] on div "Content" at bounding box center [512, 174] width 66 height 18
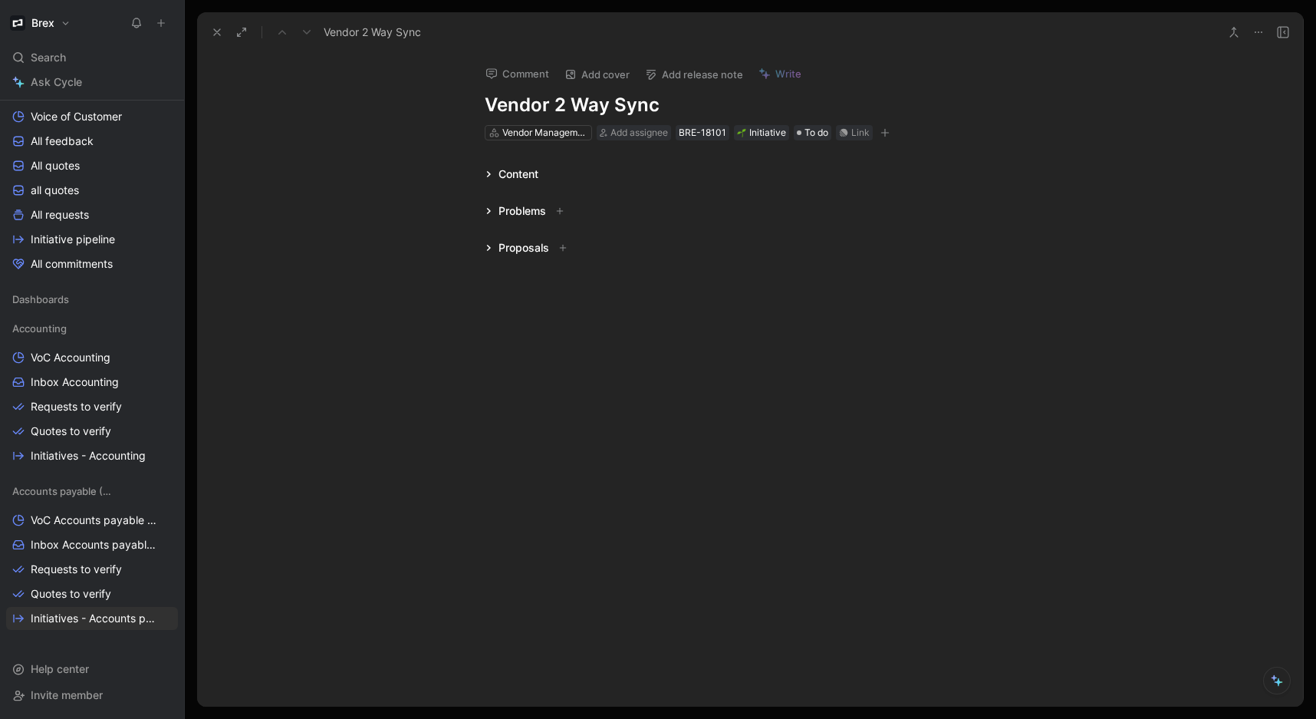
click at [492, 174] on div "Content" at bounding box center [512, 174] width 66 height 18
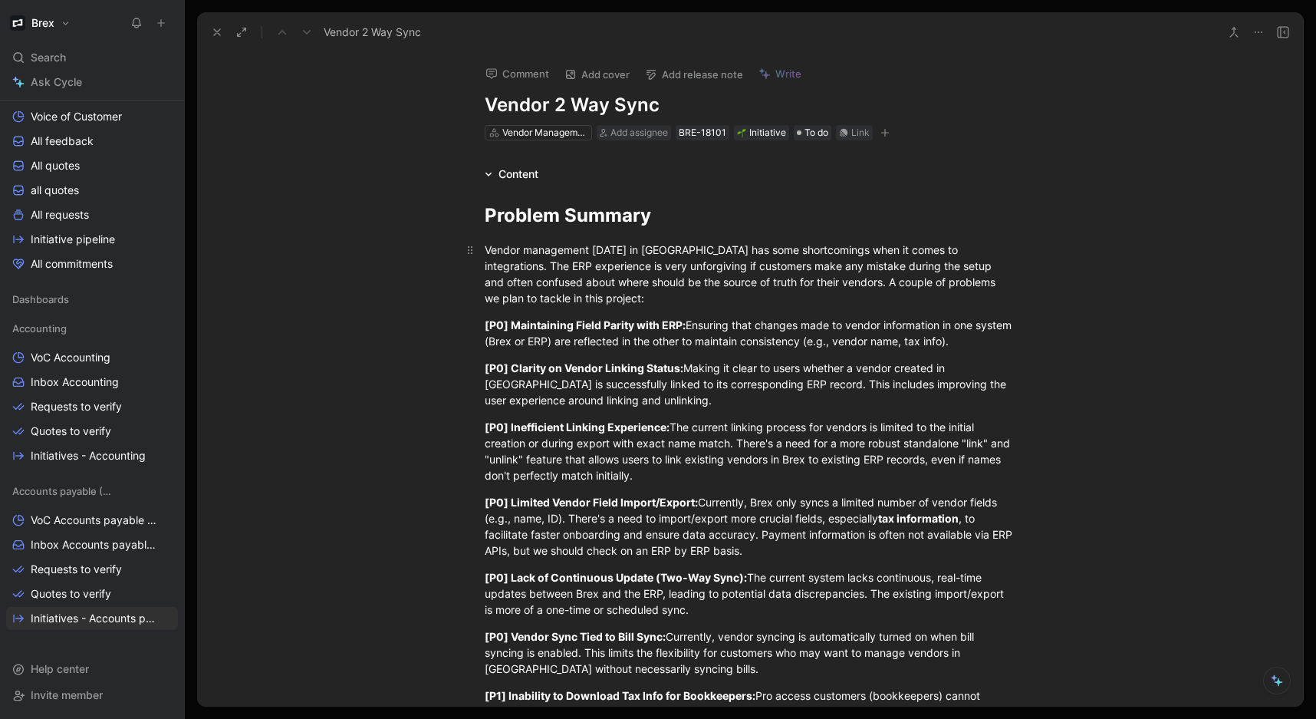
scroll to position [287, 0]
